Goal: Information Seeking & Learning: Check status

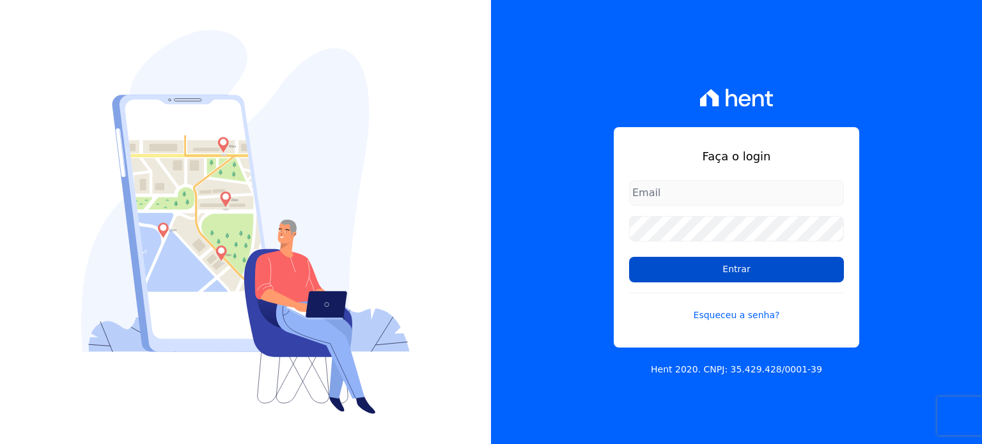
type input "[PERSON_NAME][EMAIL_ADDRESS][PERSON_NAME][DOMAIN_NAME]"
click at [646, 266] on input "Entrar" at bounding box center [736, 270] width 215 height 26
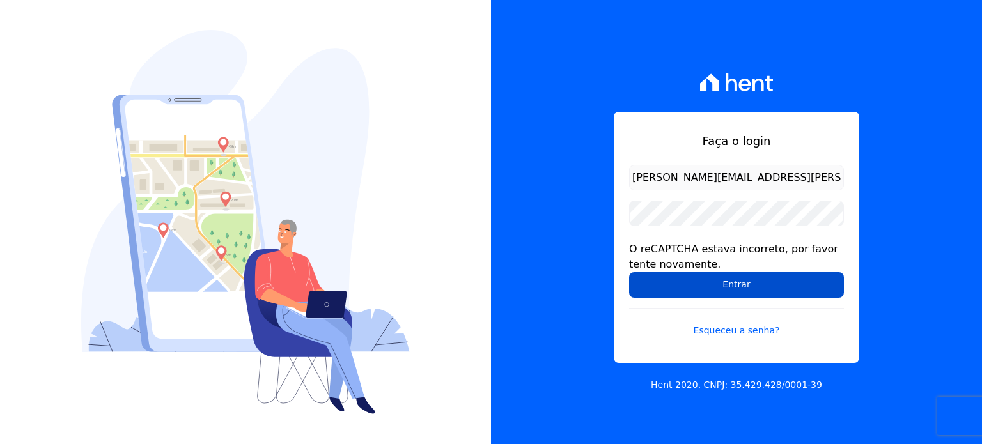
click at [681, 278] on input "Entrar" at bounding box center [736, 285] width 215 height 26
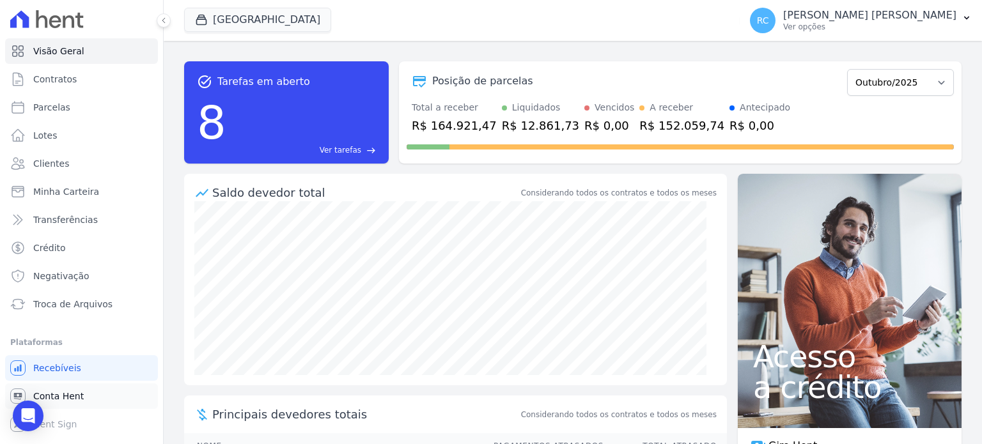
click at [66, 400] on span "Conta Hent" at bounding box center [58, 396] width 51 height 13
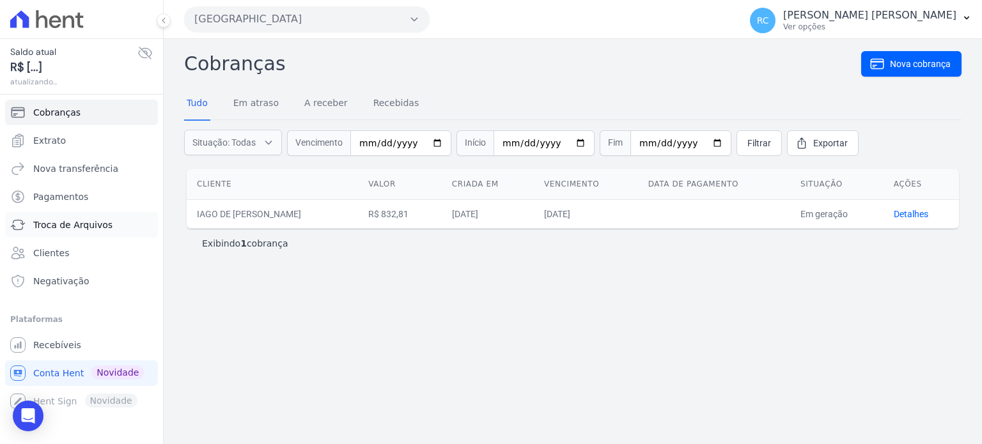
click at [75, 227] on span "Troca de Arquivos" at bounding box center [72, 225] width 79 height 13
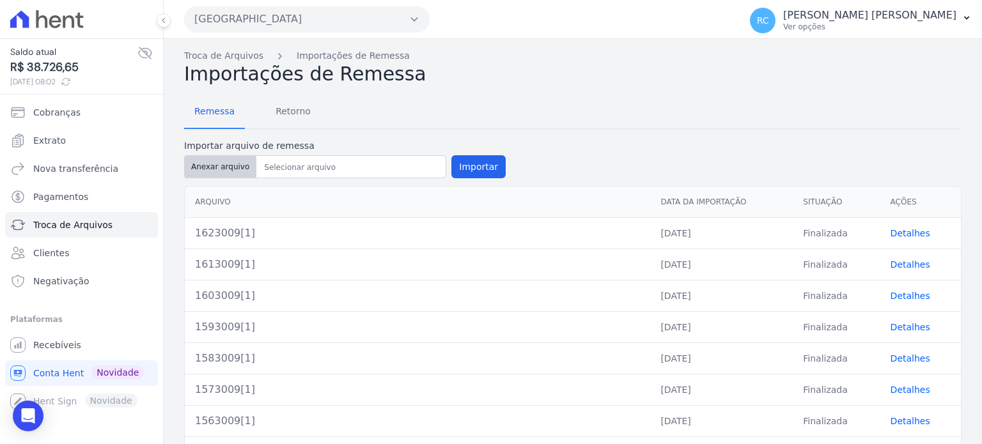
click at [218, 168] on button "Anexar arquivo" at bounding box center [220, 166] width 72 height 23
click at [289, 116] on span "Retorno" at bounding box center [293, 111] width 51 height 26
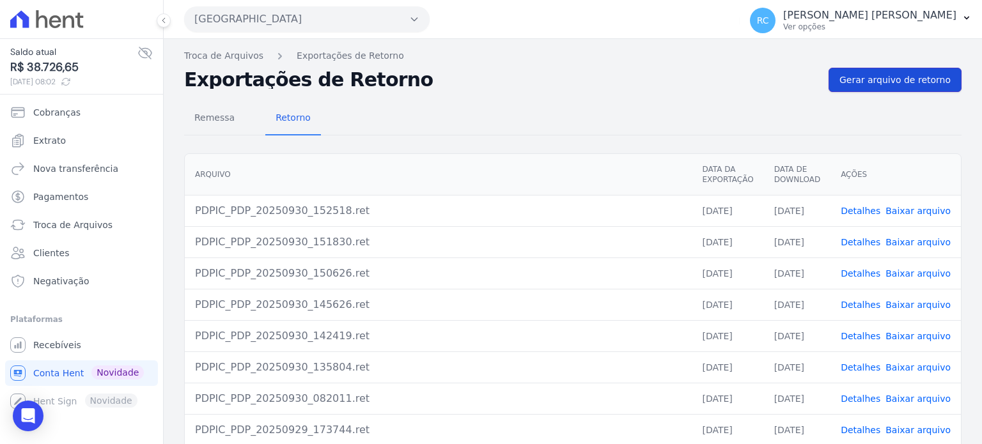
click at [893, 79] on span "Gerar arquivo de retorno" at bounding box center [895, 80] width 111 height 13
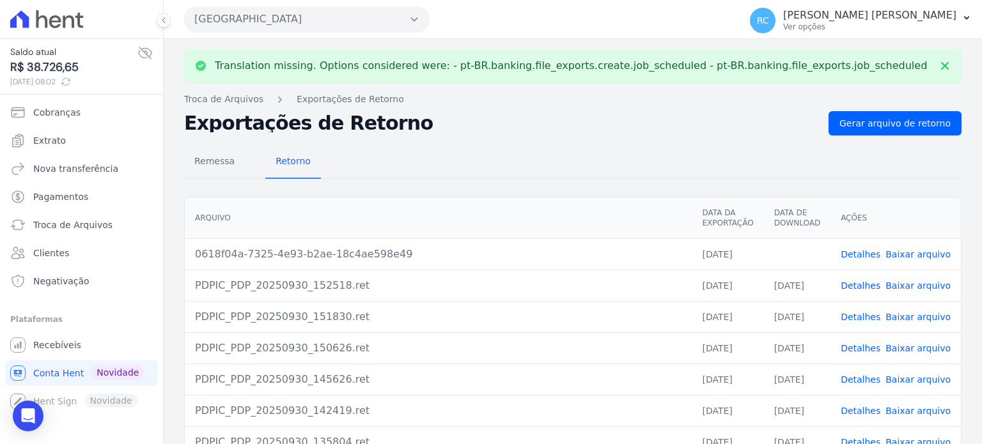
click at [924, 256] on link "Baixar arquivo" at bounding box center [918, 254] width 65 height 10
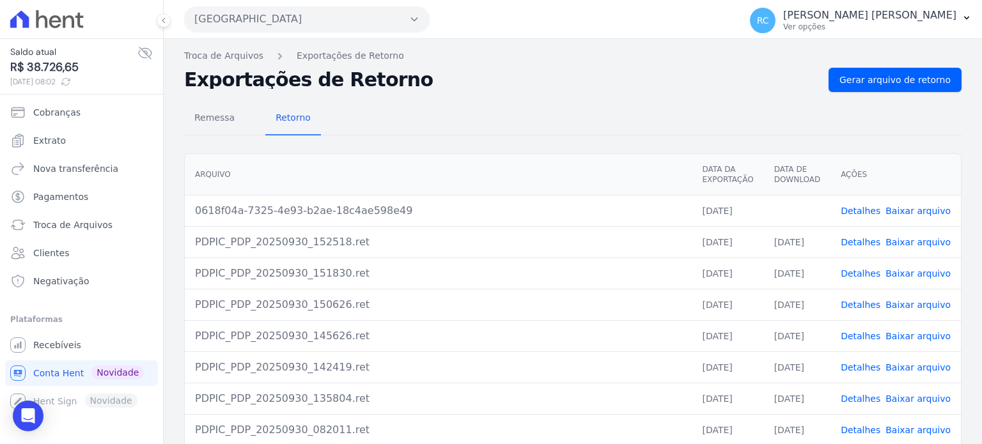
click at [313, 28] on button "Parque Dos Passaros" at bounding box center [307, 19] width 246 height 26
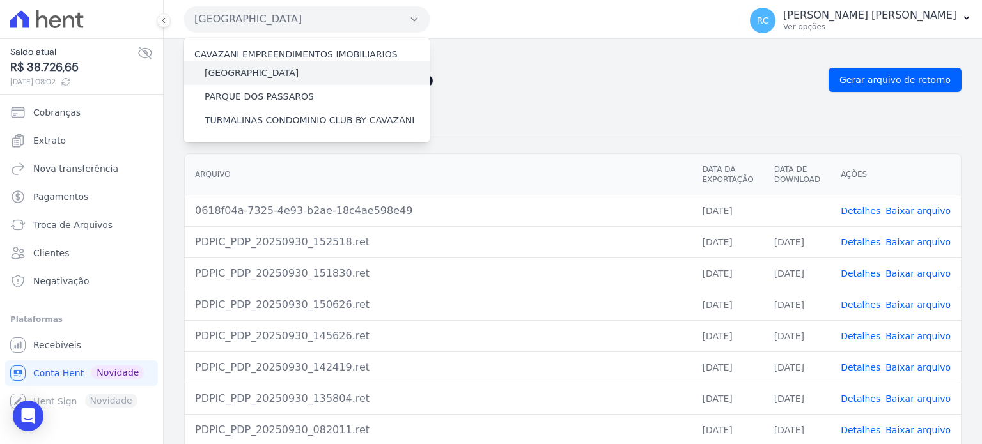
click at [276, 68] on label "[GEOGRAPHIC_DATA]" at bounding box center [252, 73] width 94 height 13
click at [0, 0] on input "[GEOGRAPHIC_DATA]" at bounding box center [0, 0] width 0 height 0
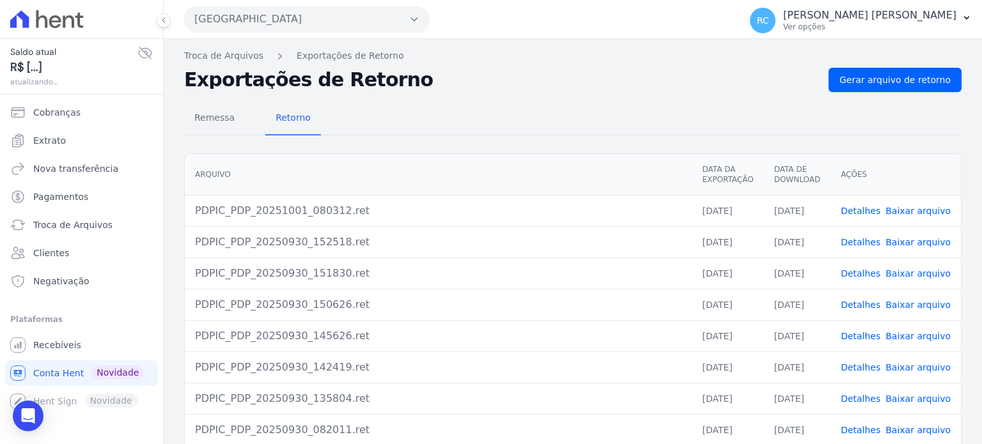
drag, startPoint x: 344, startPoint y: 18, endPoint x: 294, endPoint y: 77, distance: 77.1
click at [343, 20] on button "Parque Dos Passaros" at bounding box center [307, 19] width 246 height 26
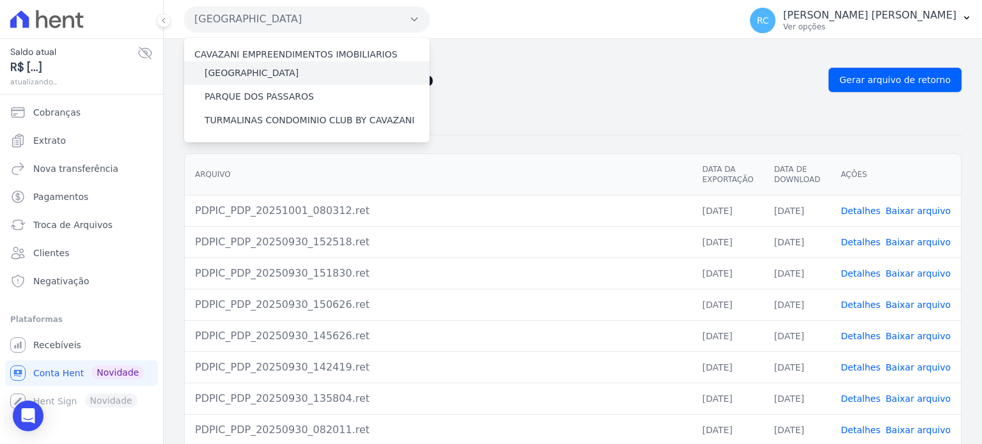
click at [272, 74] on label "[GEOGRAPHIC_DATA]" at bounding box center [252, 73] width 94 height 13
click at [0, 0] on input "[GEOGRAPHIC_DATA]" at bounding box center [0, 0] width 0 height 0
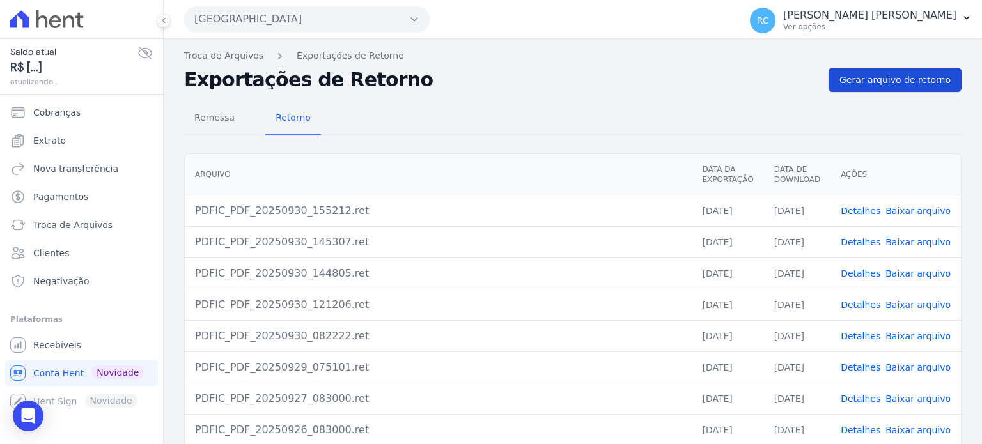
click at [901, 81] on span "Gerar arquivo de retorno" at bounding box center [895, 80] width 111 height 13
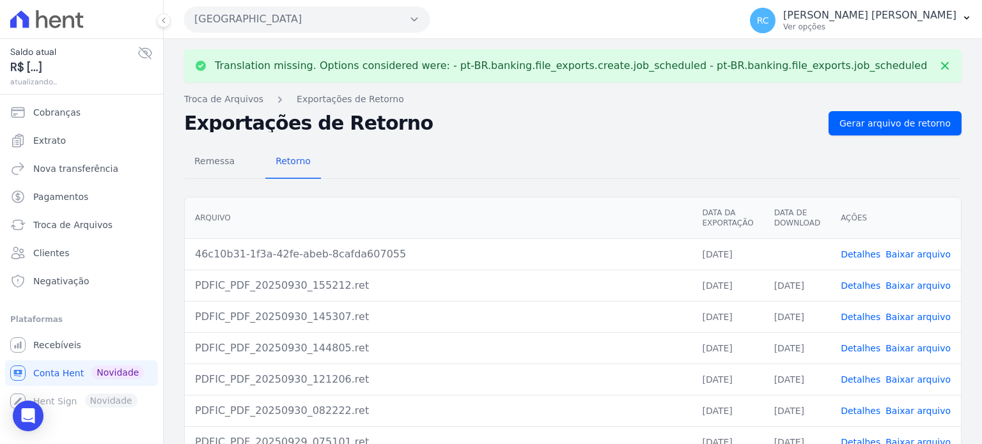
click at [903, 256] on link "Baixar arquivo" at bounding box center [918, 254] width 65 height 10
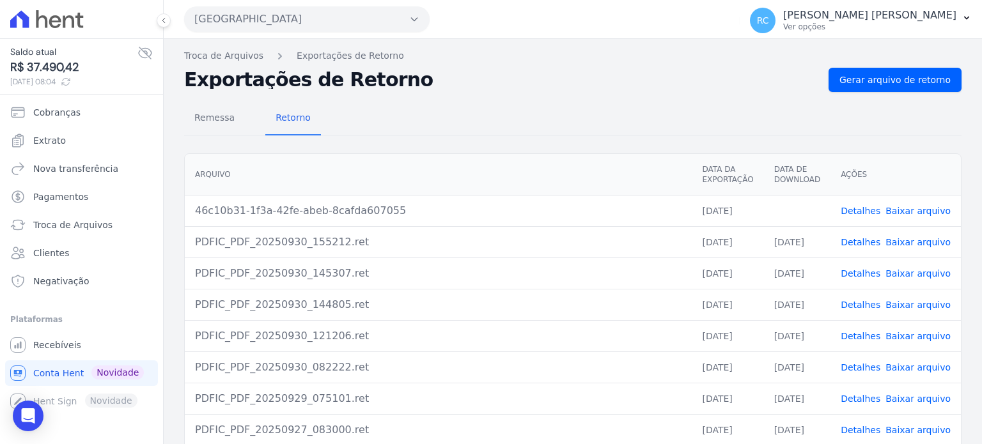
click at [906, 211] on link "Baixar arquivo" at bounding box center [918, 211] width 65 height 10
click at [335, 20] on button "Parque Das Flores" at bounding box center [307, 19] width 246 height 26
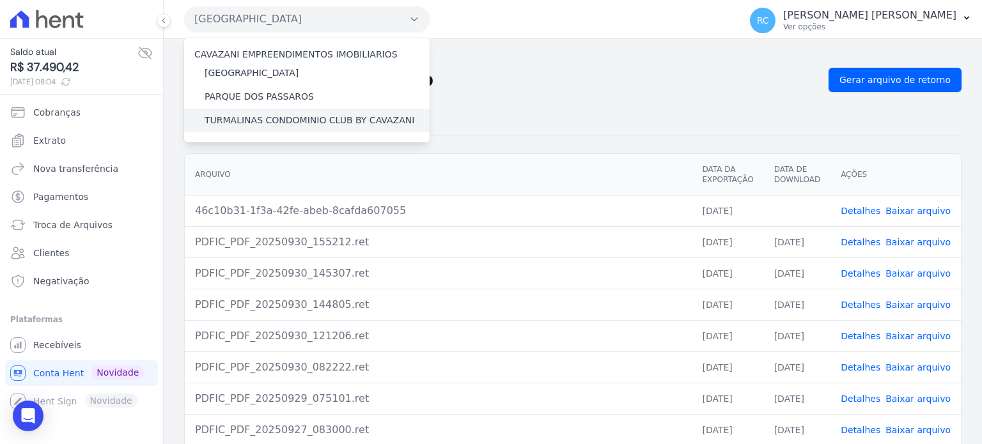
click at [272, 127] on label "TURMALINAS CONDOMINIO CLUB BY CAVAZANI" at bounding box center [310, 120] width 210 height 13
click at [0, 0] on input "TURMALINAS CONDOMINIO CLUB BY CAVAZANI" at bounding box center [0, 0] width 0 height 0
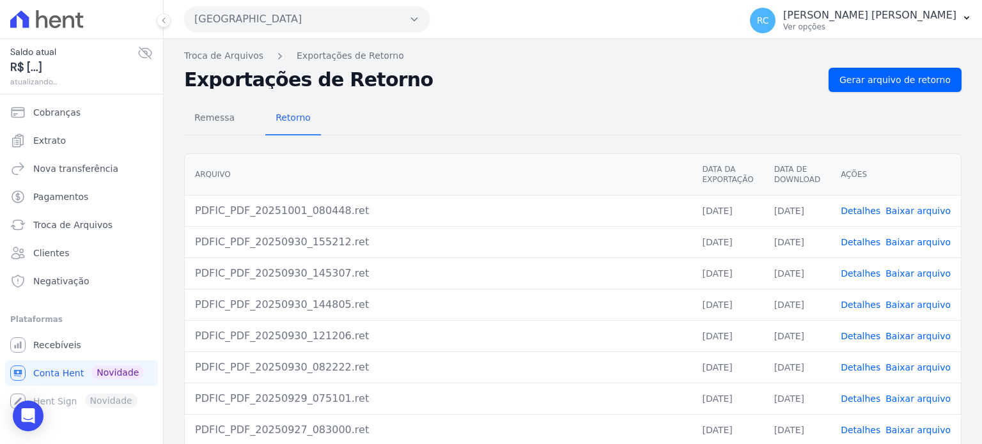
click at [375, 31] on button "Parque Das Flores" at bounding box center [307, 19] width 246 height 26
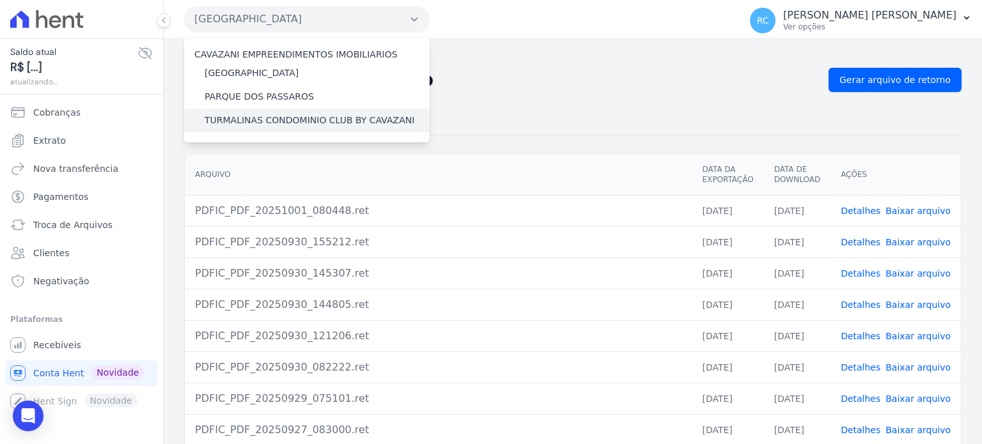
click at [239, 125] on label "TURMALINAS CONDOMINIO CLUB BY CAVAZANI" at bounding box center [310, 120] width 210 height 13
click at [0, 0] on input "TURMALINAS CONDOMINIO CLUB BY CAVAZANI" at bounding box center [0, 0] width 0 height 0
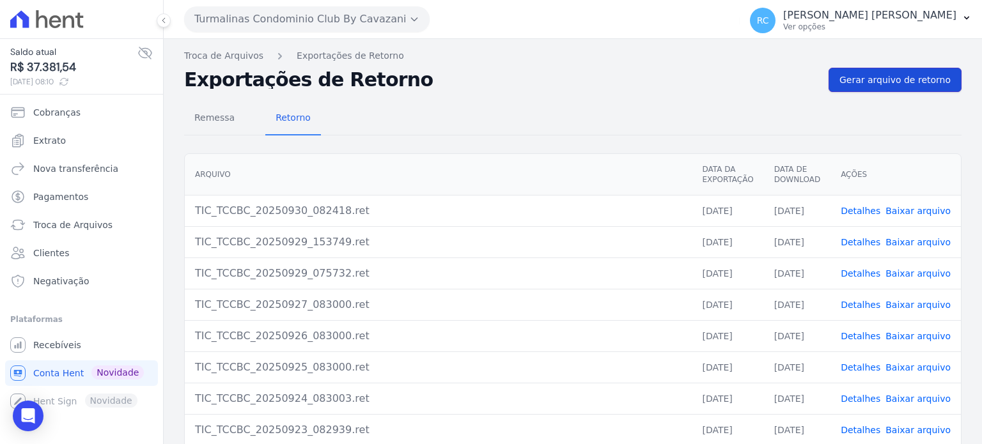
click at [893, 81] on span "Gerar arquivo de retorno" at bounding box center [895, 80] width 111 height 13
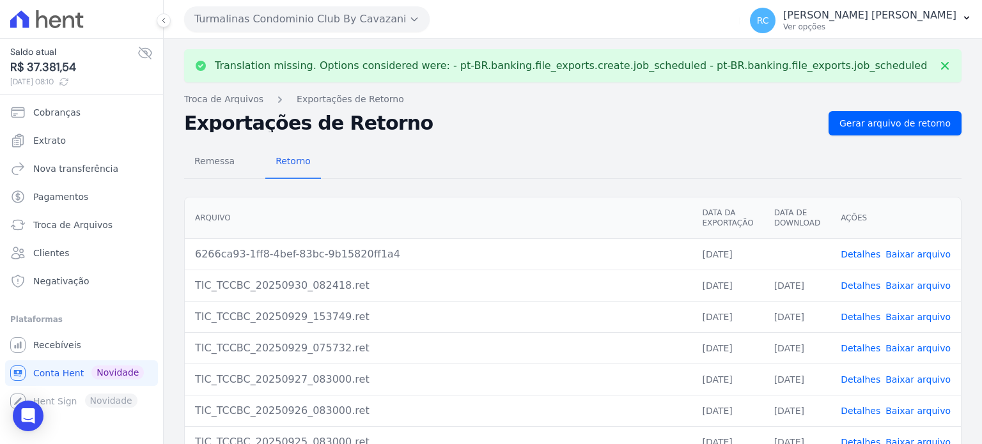
click at [915, 259] on span "Baixar arquivo" at bounding box center [918, 254] width 65 height 13
click at [918, 252] on link "Baixar arquivo" at bounding box center [918, 254] width 65 height 10
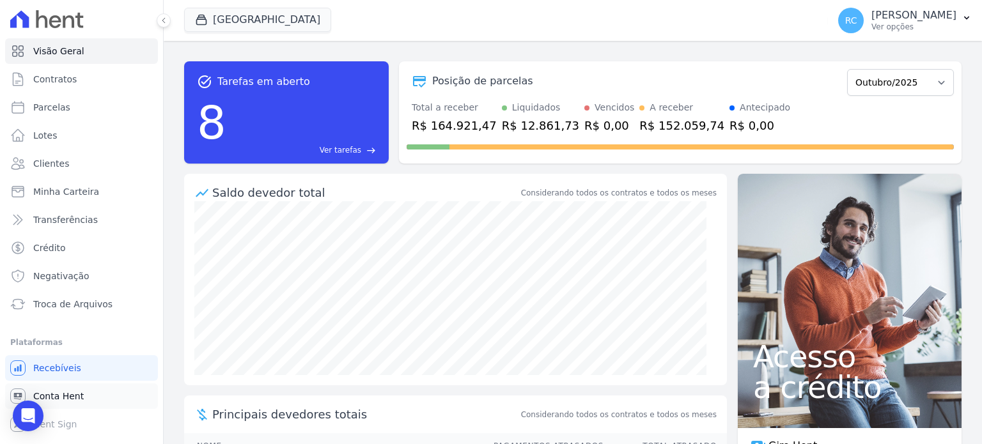
click at [77, 398] on span "Conta Hent" at bounding box center [58, 396] width 51 height 13
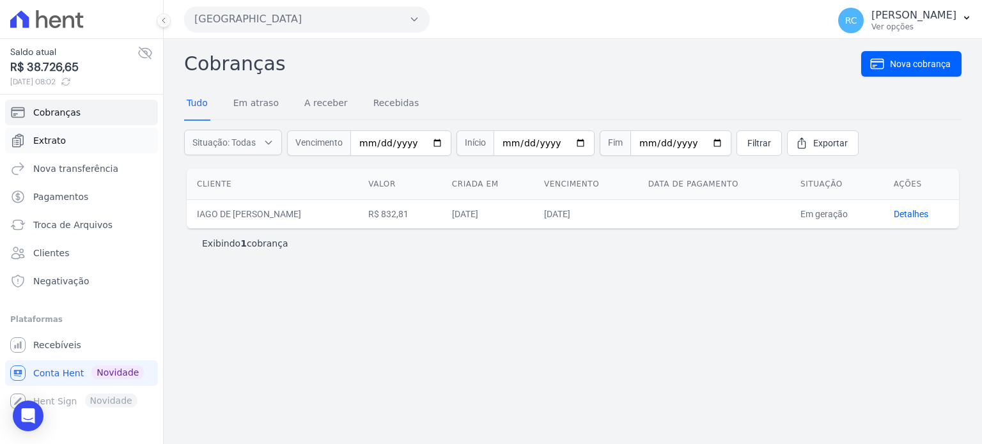
click at [59, 141] on span "Extrato" at bounding box center [49, 140] width 33 height 13
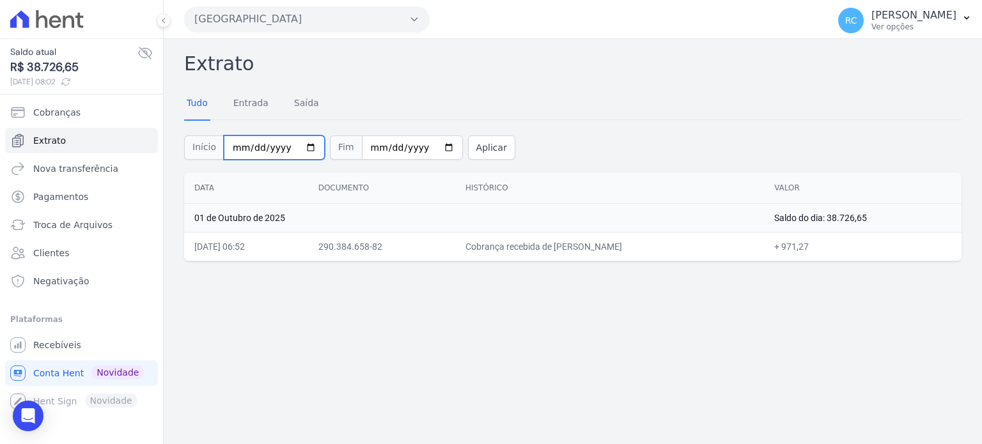
click at [301, 146] on input "[DATE]" at bounding box center [274, 148] width 101 height 24
type input "[DATE]"
click at [468, 153] on button "Aplicar" at bounding box center [491, 148] width 47 height 24
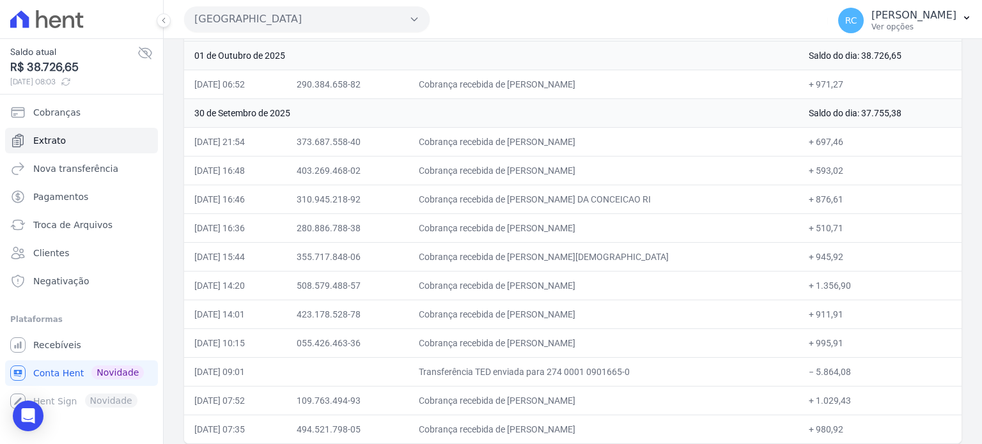
scroll to position [169, 0]
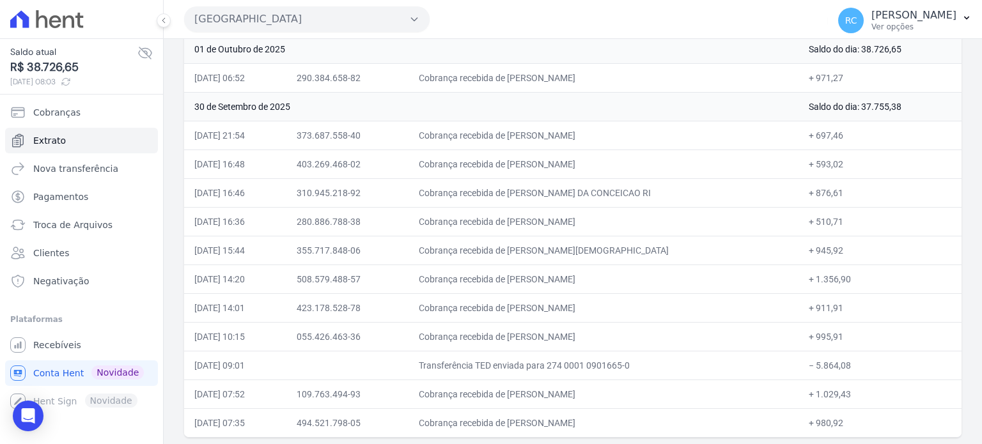
drag, startPoint x: 870, startPoint y: 354, endPoint x: 810, endPoint y: 370, distance: 62.7
click at [810, 370] on td "− 5.864,08" at bounding box center [880, 365] width 163 height 29
copy td "5.864,08"
click at [361, 25] on button "Parque Dos Passaros" at bounding box center [307, 19] width 246 height 26
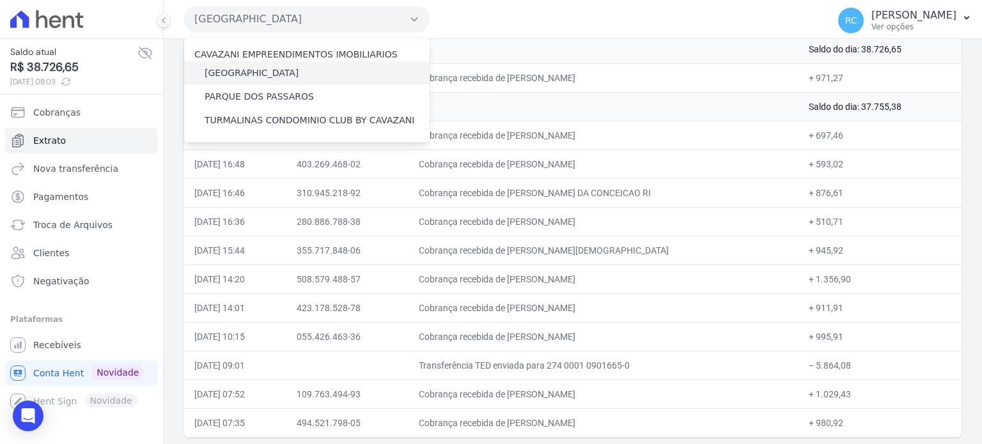
click at [258, 73] on label "[GEOGRAPHIC_DATA]" at bounding box center [252, 73] width 94 height 13
click at [0, 0] on input "[GEOGRAPHIC_DATA]" at bounding box center [0, 0] width 0 height 0
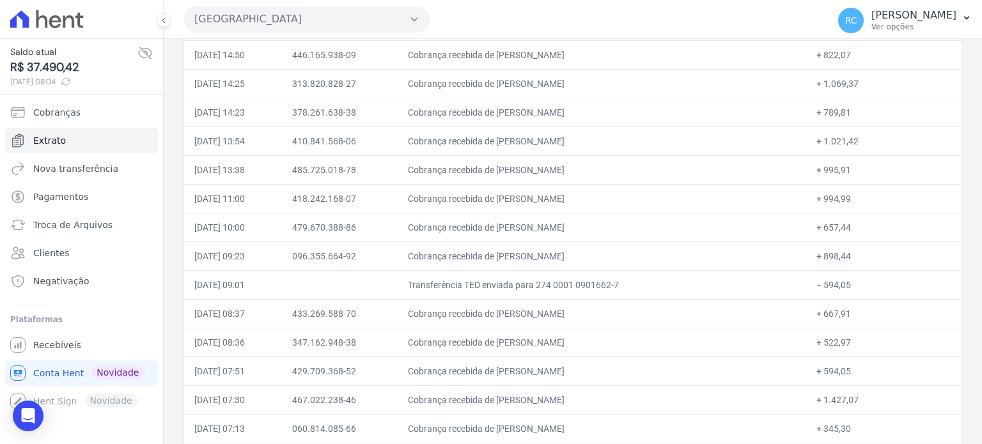
scroll to position [512, 0]
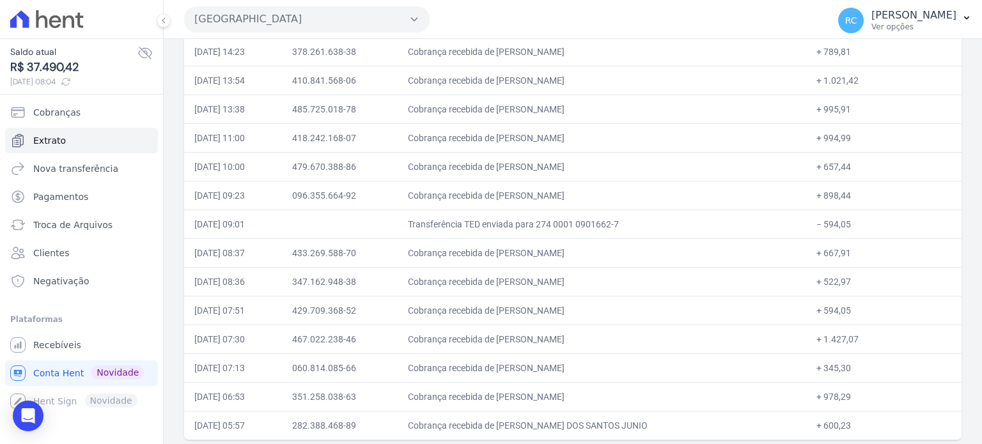
drag, startPoint x: 844, startPoint y: 218, endPoint x: 811, endPoint y: 228, distance: 34.8
click at [811, 228] on td "− 594,05" at bounding box center [884, 224] width 156 height 29
copy td "594,05"
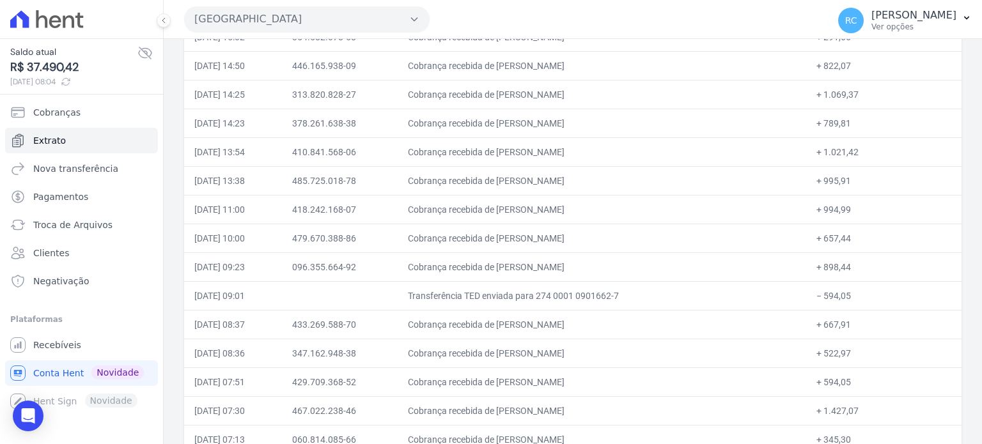
scroll to position [513, 0]
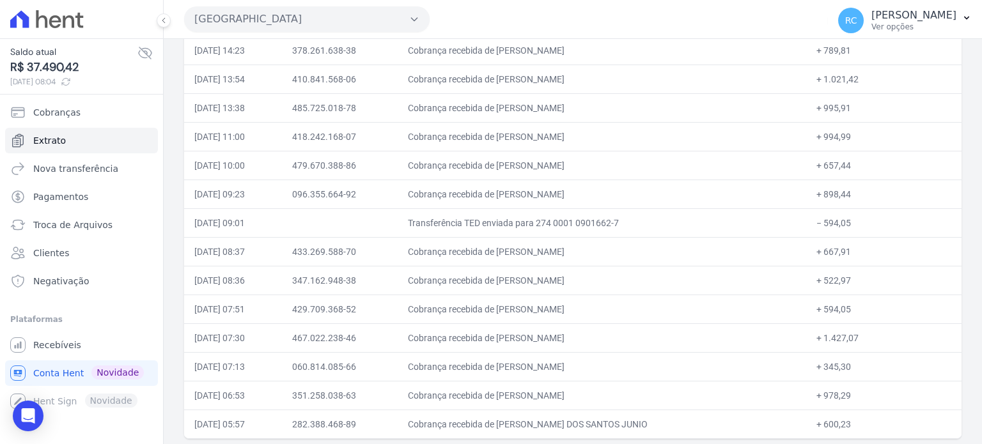
drag, startPoint x: 647, startPoint y: 416, endPoint x: 379, endPoint y: 385, distance: 269.8
click at [530, 416] on td "Cobrança recebida de JONAS BATISTA DOS SANTOS JUNIO" at bounding box center [602, 424] width 408 height 29
copy td "JONAS BATISTA DOS SANTO"
drag, startPoint x: 655, startPoint y: 387, endPoint x: 530, endPoint y: 395, distance: 125.6
click at [530, 395] on td "Cobrança recebida de GIVANILDO DOS SANTOS ANDRADE" at bounding box center [602, 395] width 408 height 29
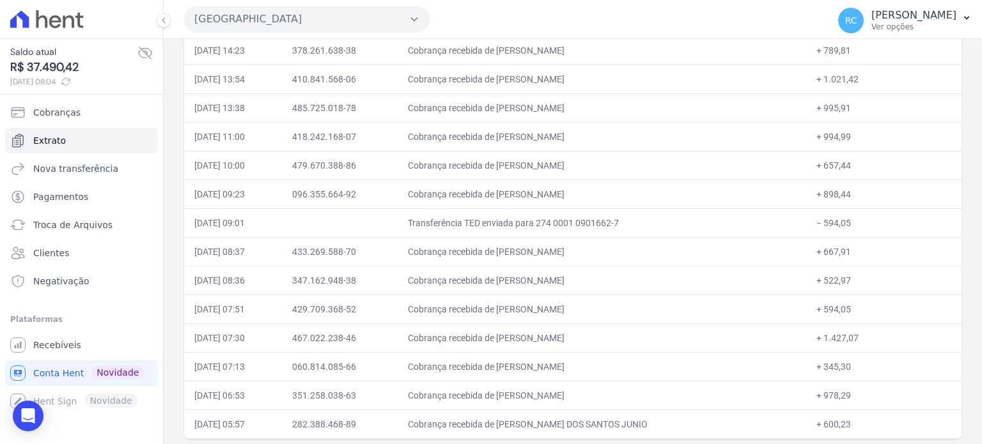
copy td "GIVANILDO DOS SANTOS ANDR"
drag, startPoint x: 622, startPoint y: 364, endPoint x: 530, endPoint y: 365, distance: 91.5
click at [530, 365] on td "Cobrança recebida de JAILTON SILVA DE LIMA" at bounding box center [602, 366] width 408 height 29
copy td "JAILTON SILVA DE LIM"
drag, startPoint x: 608, startPoint y: 333, endPoint x: 531, endPoint y: 340, distance: 77.1
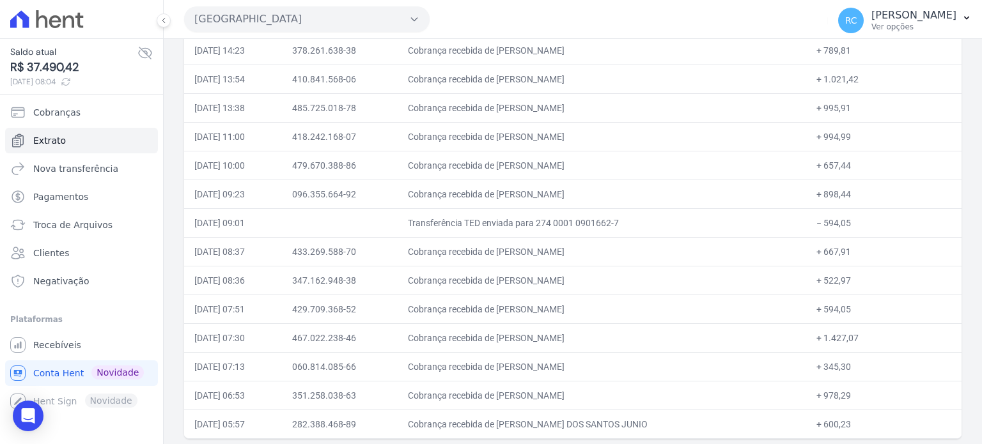
click at [531, 340] on td "Cobrança recebida de LUCAS SANTOS SILVA" at bounding box center [602, 338] width 408 height 29
copy td "LUCAS SANTOS SIL"
drag, startPoint x: 601, startPoint y: 308, endPoint x: 530, endPoint y: 315, distance: 71.9
click at [530, 315] on td "Cobrança recebida de CAROLINY BRITO RODRIGUES" at bounding box center [602, 309] width 408 height 29
copy td "CAROLINY BRITO"
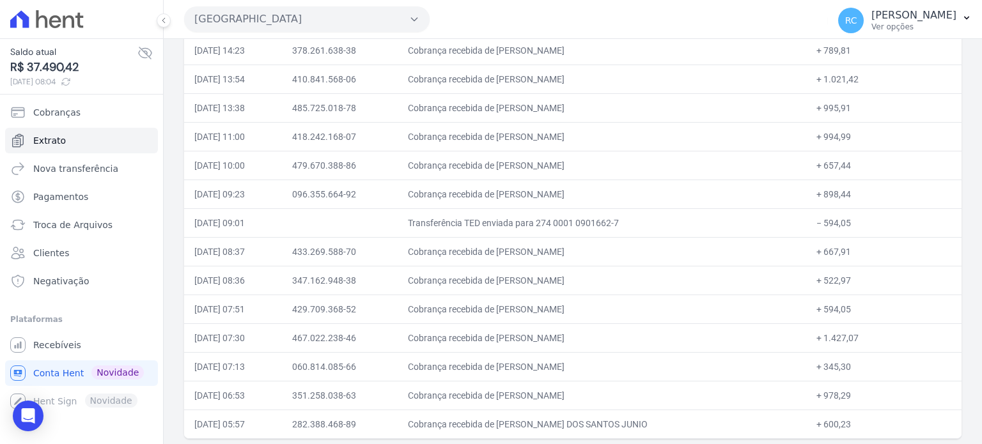
drag, startPoint x: 598, startPoint y: 278, endPoint x: 529, endPoint y: 282, distance: 69.2
click at [529, 282] on td "Cobrança recebida de MANOEL SOARES GAMA" at bounding box center [602, 280] width 408 height 29
copy td "MANOEL SOARES GA"
copy td "STEFANI AMORIM MONTEIR"
drag, startPoint x: 622, startPoint y: 255, endPoint x: 529, endPoint y: 256, distance: 93.4
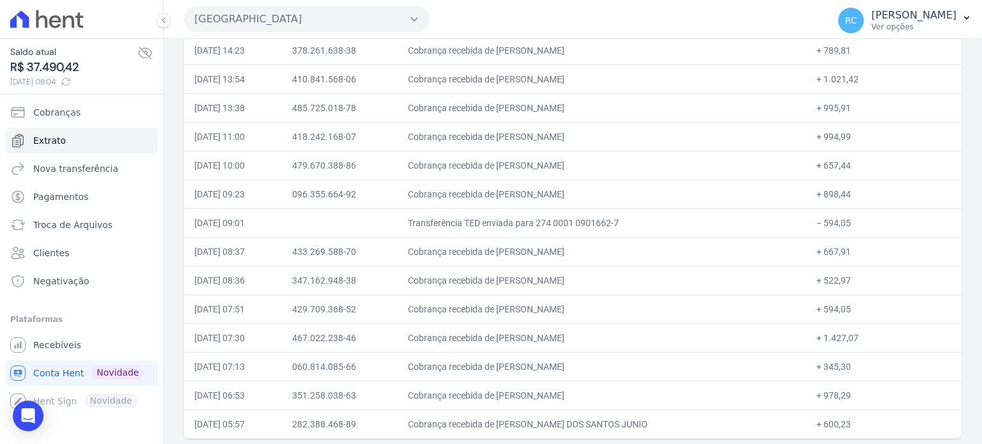
click at [529, 256] on td "Cobrança recebida de STEFANI AMORIM MONTEIRO GOMES" at bounding box center [602, 251] width 408 height 29
drag, startPoint x: 629, startPoint y: 192, endPoint x: 530, endPoint y: 200, distance: 100.1
click at [530, 200] on td "Cobrança recebida de DANIELA MARIA DA SILVA INOCENC" at bounding box center [602, 194] width 408 height 29
copy td "DANIELA MARIA DA SILV"
drag, startPoint x: 635, startPoint y: 163, endPoint x: 526, endPoint y: 188, distance: 111.5
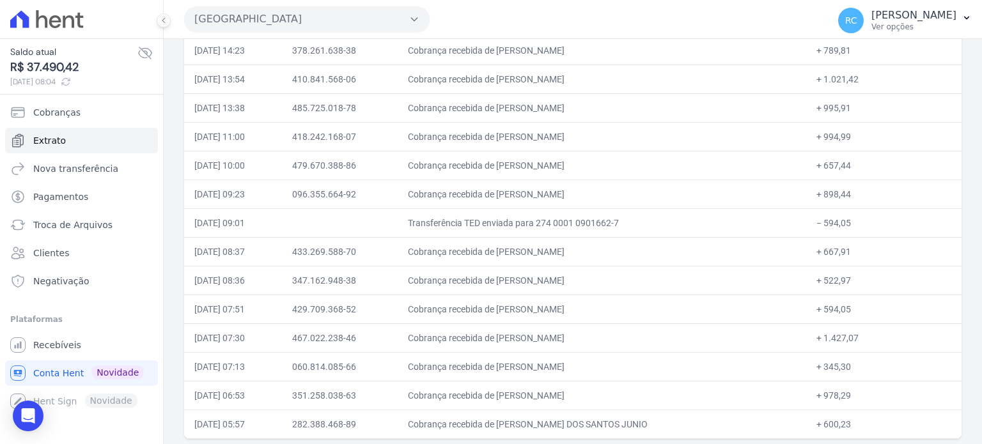
click at [531, 168] on td "Cobrança recebida de GABRIELE BARBOSA BRAGA" at bounding box center [602, 165] width 408 height 29
drag, startPoint x: 634, startPoint y: 128, endPoint x: 527, endPoint y: 143, distance: 108.4
click at [527, 143] on td "Cobrança recebida de DANIEL DE FREITAS VALDOSKI" at bounding box center [602, 136] width 408 height 29
drag, startPoint x: 607, startPoint y: 110, endPoint x: 530, endPoint y: 112, distance: 77.4
click at [530, 112] on td "Cobrança recebida de EVA CRISTINA COSTA DA SILVA" at bounding box center [602, 107] width 408 height 29
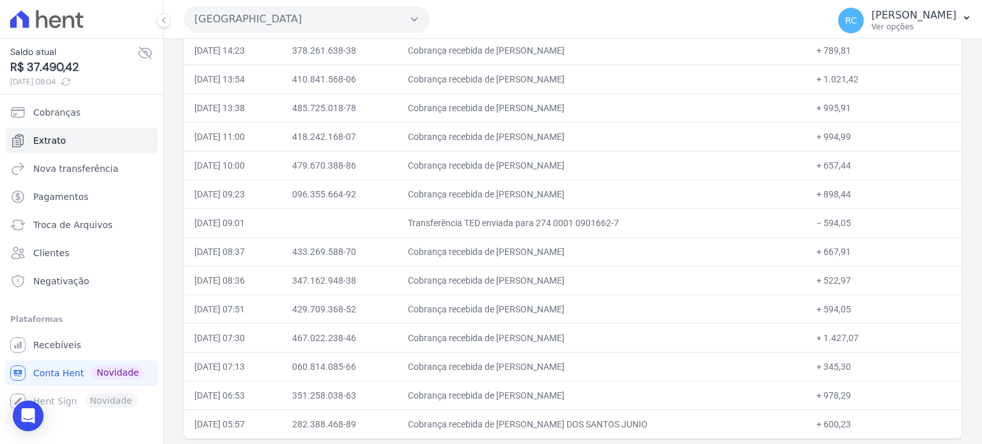
scroll to position [449, 0]
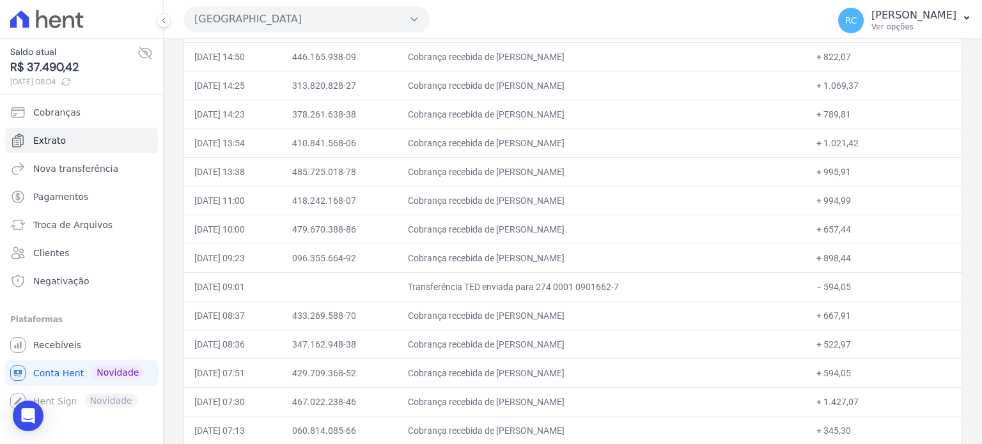
drag, startPoint x: 594, startPoint y: 141, endPoint x: 532, endPoint y: 150, distance: 62.7
click at [532, 150] on td "Cobrança recebida de DAMIANA BATISTA GOMES" at bounding box center [602, 143] width 408 height 29
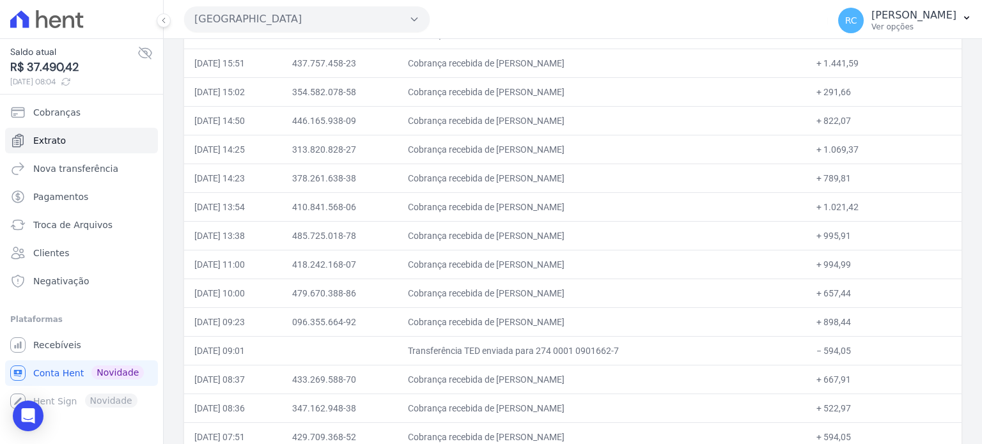
drag, startPoint x: 627, startPoint y: 175, endPoint x: 282, endPoint y: 204, distance: 346.0
click at [526, 185] on td "Cobrança recebida de RODRIGO DA SILVA MOREIRA" at bounding box center [602, 178] width 408 height 29
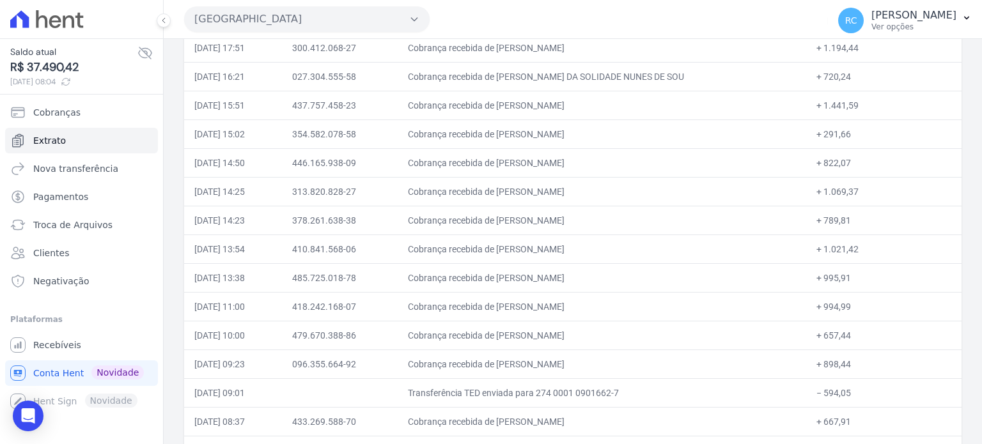
scroll to position [321, 0]
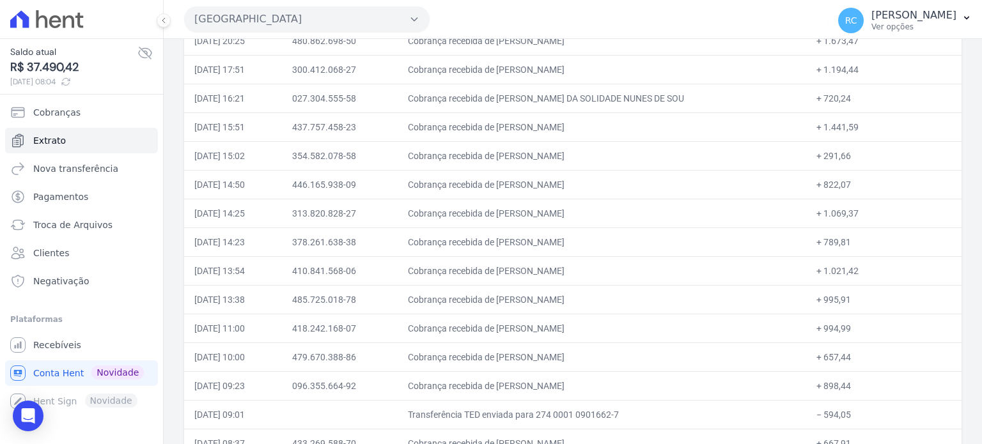
drag, startPoint x: 629, startPoint y: 207, endPoint x: 531, endPoint y: 222, distance: 99.0
click at [531, 222] on td "Cobrança recebida de GISELE APARECIDA SOUSA DA SILV" at bounding box center [602, 213] width 408 height 29
drag, startPoint x: 619, startPoint y: 183, endPoint x: 524, endPoint y: 194, distance: 95.3
click at [530, 187] on td "Cobrança recebida de KELTON RODRIGUES DE SOUSA" at bounding box center [602, 184] width 408 height 29
drag, startPoint x: 650, startPoint y: 149, endPoint x: 528, endPoint y: 159, distance: 123.2
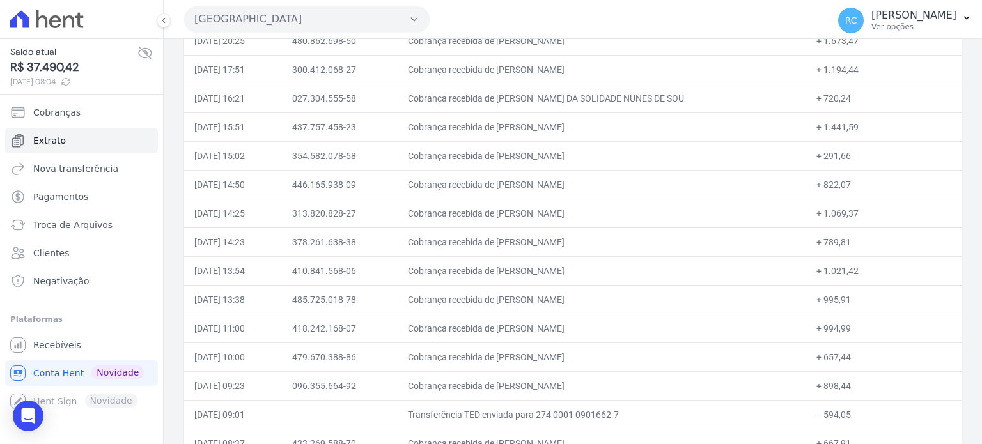
click at [528, 159] on td "Cobrança recebida de DANIELE MARIA ALMEIDA LOPES" at bounding box center [602, 155] width 408 height 29
drag, startPoint x: 618, startPoint y: 125, endPoint x: 530, endPoint y: 131, distance: 88.5
click at [531, 130] on td "Cobrança recebida de RAFAEL BRITO DE SOUZA" at bounding box center [602, 127] width 408 height 29
drag, startPoint x: 580, startPoint y: 97, endPoint x: 535, endPoint y: 113, distance: 47.5
click at [530, 100] on td "Cobrança recebida de MARIA DA SOLIDADE NUNES DE SOU" at bounding box center [602, 98] width 408 height 29
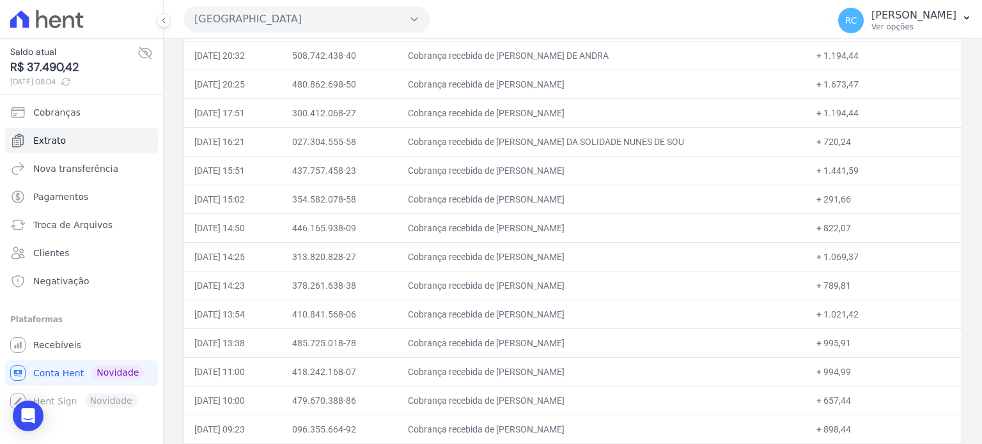
scroll to position [257, 0]
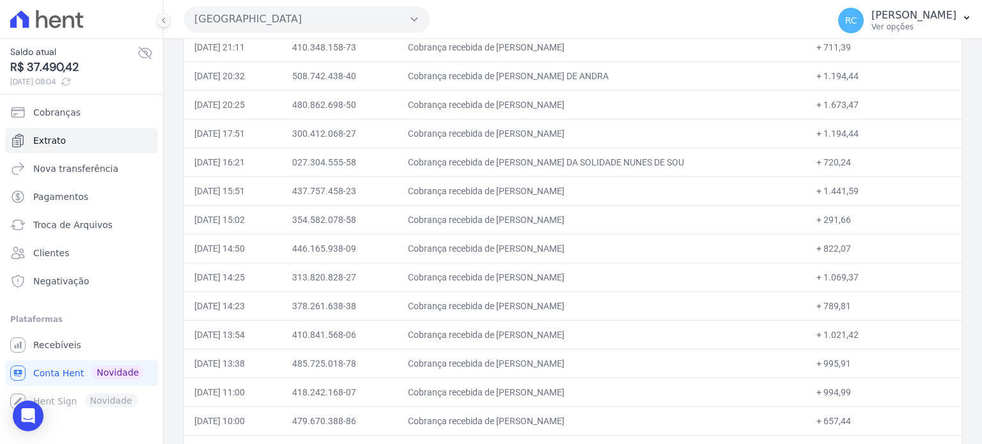
drag, startPoint x: 637, startPoint y: 125, endPoint x: 530, endPoint y: 134, distance: 107.2
click at [530, 134] on td "Cobrança recebida de FERNANDO CUSTODIO DOMINGUES" at bounding box center [602, 133] width 408 height 29
drag, startPoint x: 620, startPoint y: 102, endPoint x: 531, endPoint y: 112, distance: 89.5
click at [531, 112] on td "Cobrança recebida de DIEGO GIOVANNE DE OLIVEIRA" at bounding box center [602, 104] width 408 height 29
drag, startPoint x: 657, startPoint y: 76, endPoint x: 534, endPoint y: 83, distance: 123.0
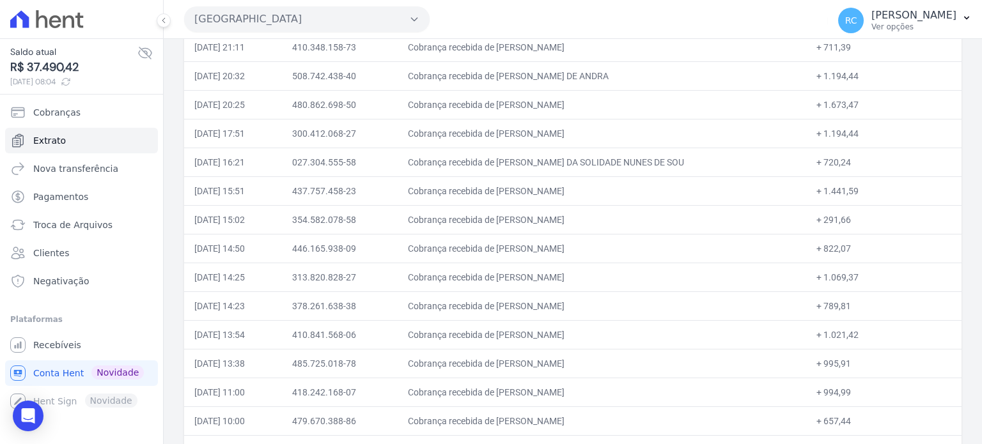
click at [534, 83] on td "Cobrança recebida de RIQUELMY JUNIOR SOUZA DE ANDRA" at bounding box center [602, 75] width 408 height 29
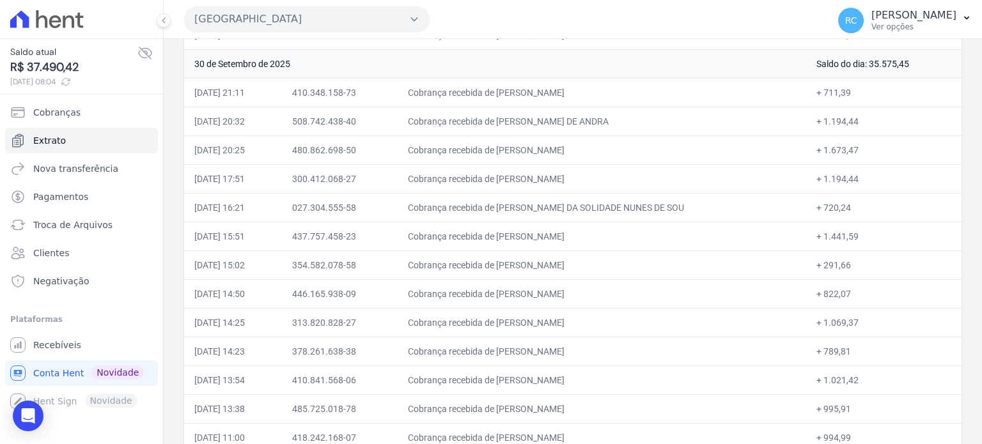
scroll to position [129, 0]
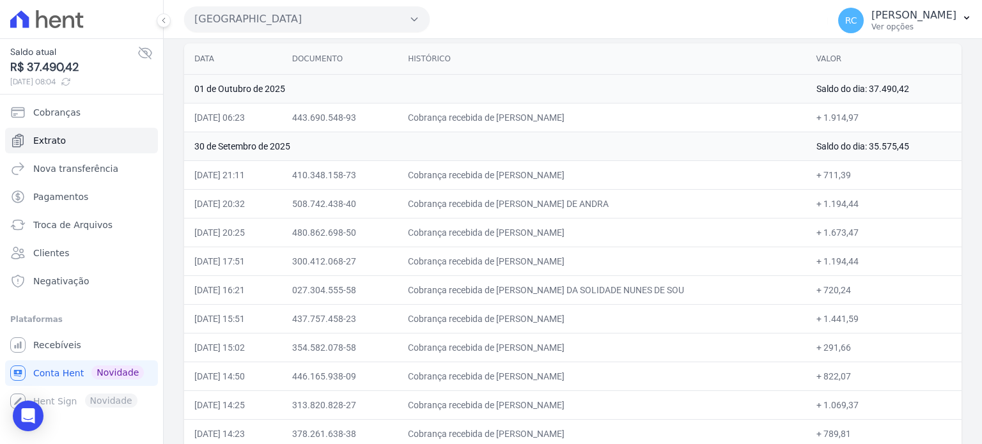
drag, startPoint x: 608, startPoint y: 173, endPoint x: 531, endPoint y: 177, distance: 76.8
click at [531, 177] on td "Cobrança recebida de JHONATA LOPES SILVA" at bounding box center [602, 175] width 408 height 29
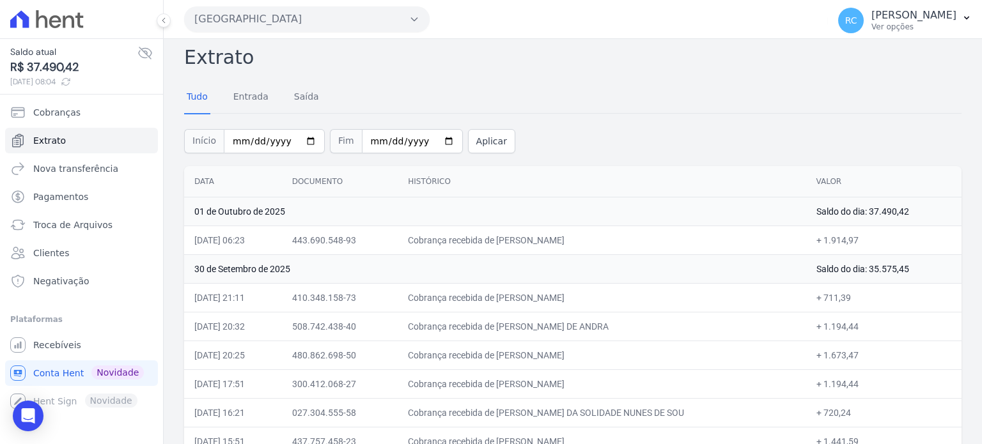
scroll to position [1, 0]
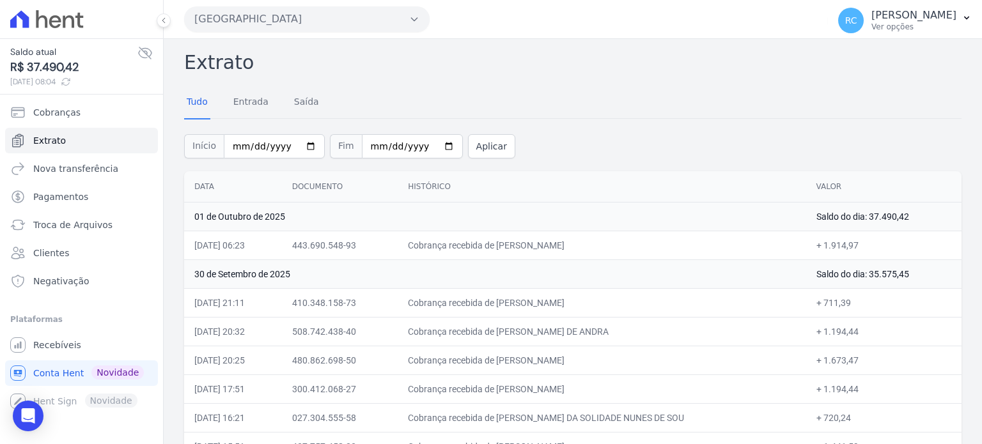
click at [340, 31] on button "Parque Das Flores" at bounding box center [307, 19] width 246 height 26
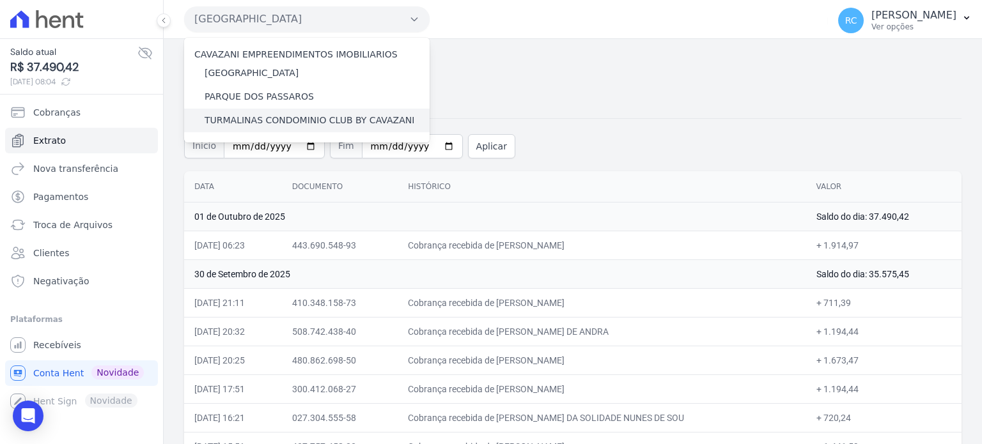
click at [288, 118] on label "TURMALINAS CONDOMINIO CLUB BY CAVAZANI" at bounding box center [310, 120] width 210 height 13
click at [0, 0] on input "TURMALINAS CONDOMINIO CLUB BY CAVAZANI" at bounding box center [0, 0] width 0 height 0
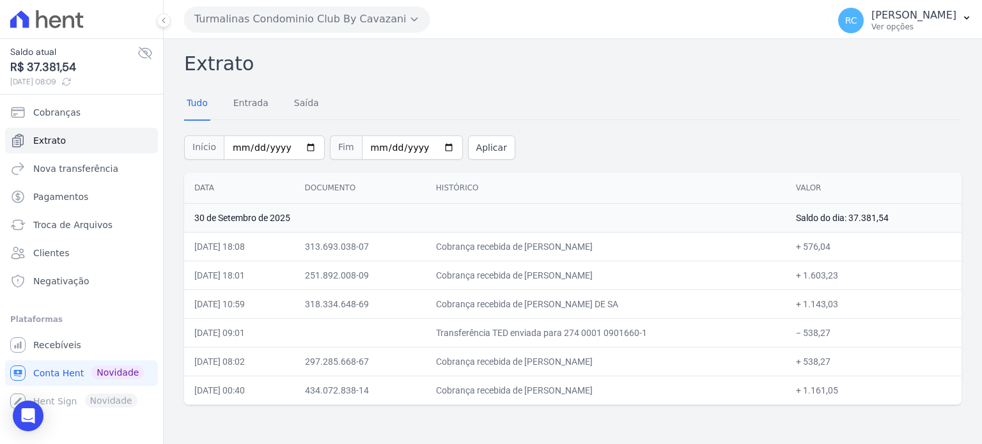
drag, startPoint x: 828, startPoint y: 337, endPoint x: 818, endPoint y: 338, distance: 9.6
click at [818, 338] on td "− 538,27" at bounding box center [874, 332] width 176 height 29
